Goal: Use online tool/utility: Utilize a website feature to perform a specific function

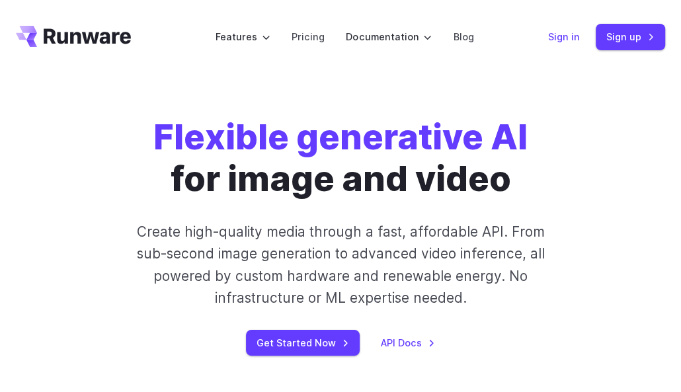
click at [564, 34] on link "Sign in" at bounding box center [564, 36] width 32 height 15
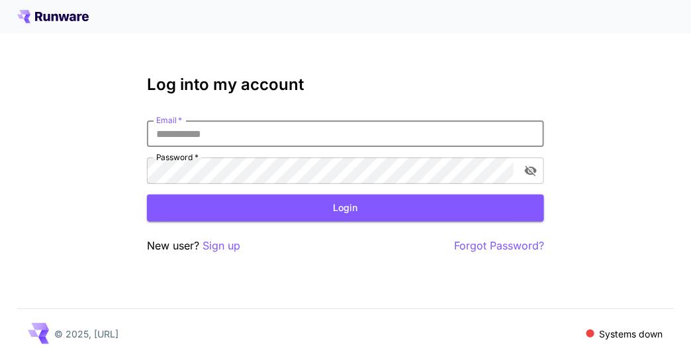
click at [321, 125] on input "Email   *" at bounding box center [345, 133] width 397 height 26
click at [296, 126] on input "Email   *" at bounding box center [345, 133] width 397 height 26
type input "**********"
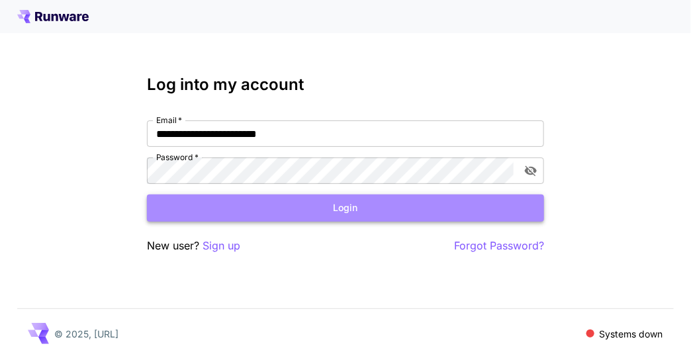
click at [333, 206] on button "Login" at bounding box center [345, 207] width 397 height 27
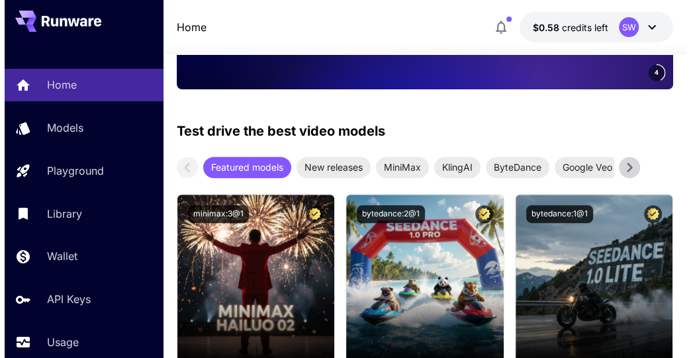
scroll to position [263, 0]
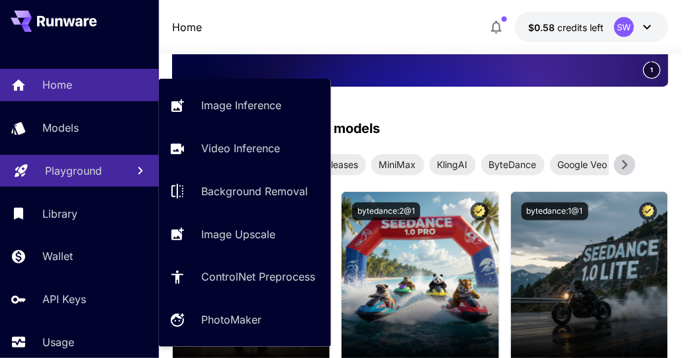
click at [71, 173] on p "Playground" at bounding box center [73, 171] width 57 height 16
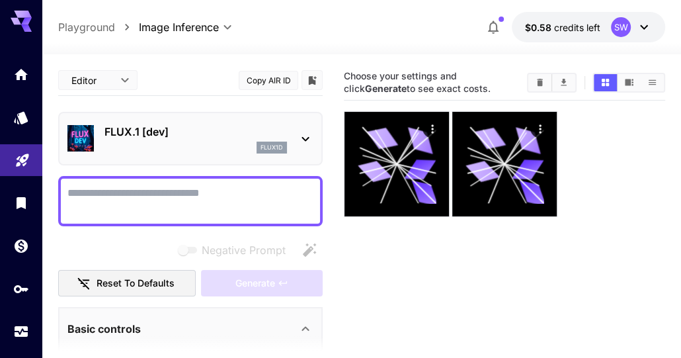
click at [290, 81] on button "Copy AIR ID" at bounding box center [269, 80] width 60 height 19
